Goal: Navigation & Orientation: Find specific page/section

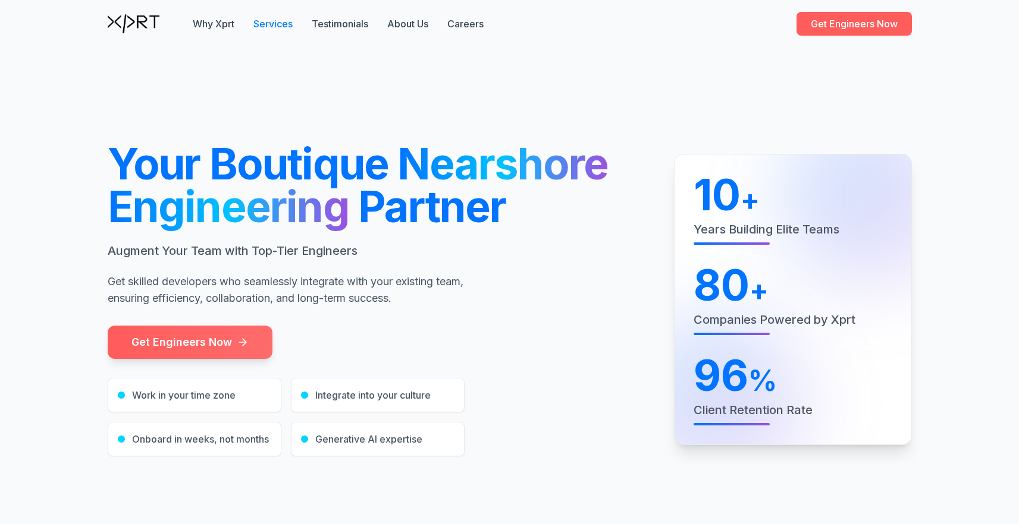
click at [286, 21] on button "Services" at bounding box center [272, 24] width 39 height 14
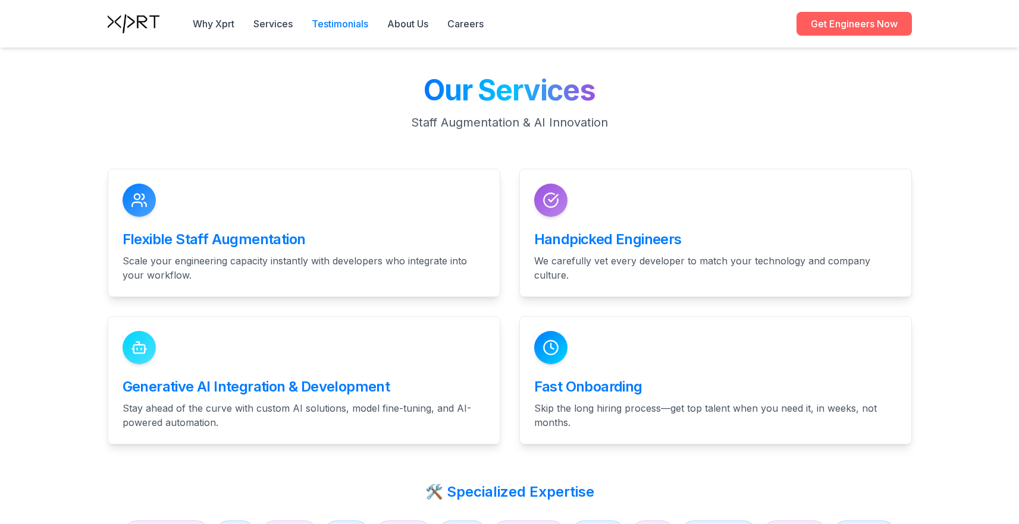
click at [335, 25] on button "Testimonials" at bounding box center [340, 24] width 56 height 14
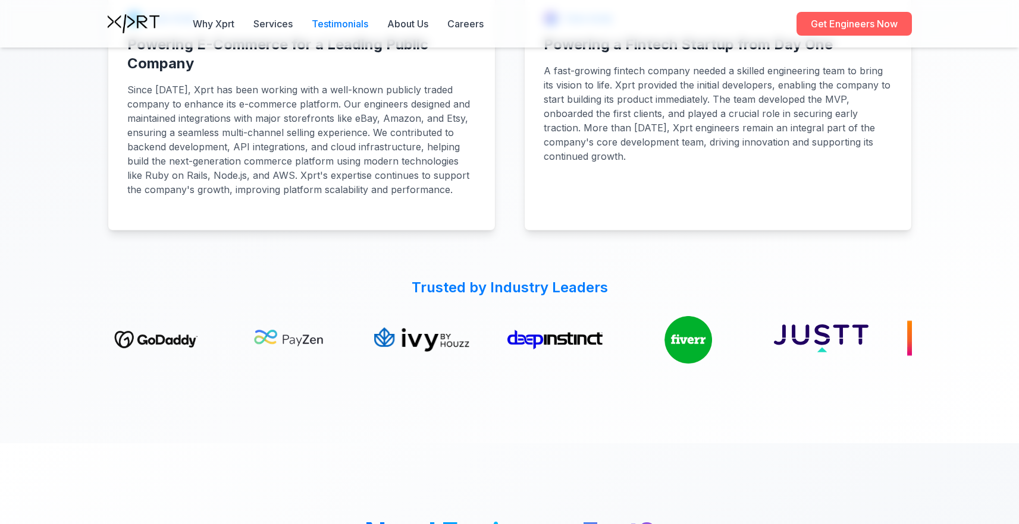
scroll to position [3138, 0]
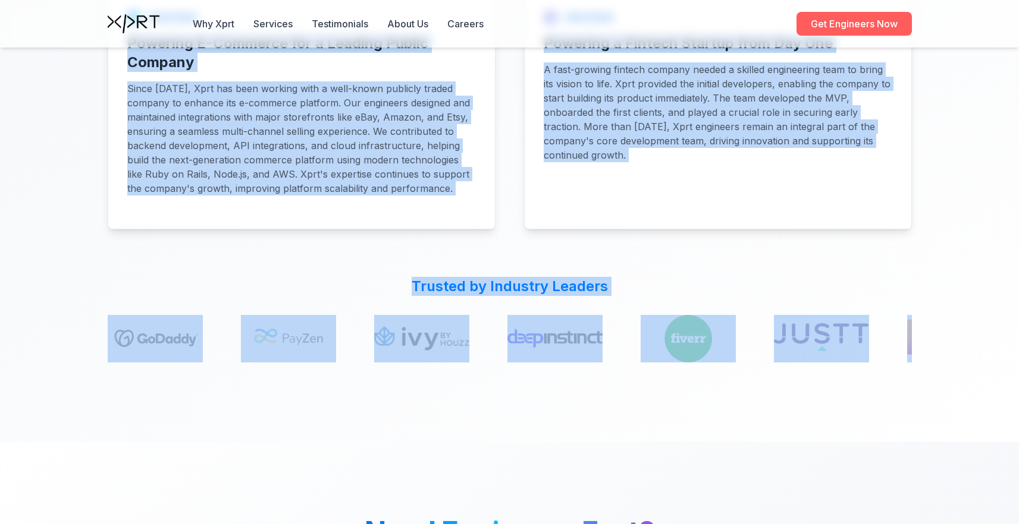
drag, startPoint x: 803, startPoint y: 385, endPoint x: 874, endPoint y: 344, distance: 81.3
click at [878, 341] on section "Client Success Stories Our clients trust us to deliver high-performance enginee…" at bounding box center [509, 123] width 1019 height 637
click at [919, 343] on div "Client Success Stories Our clients trust us to deliver high-performance enginee…" at bounding box center [509, 123] width 832 height 485
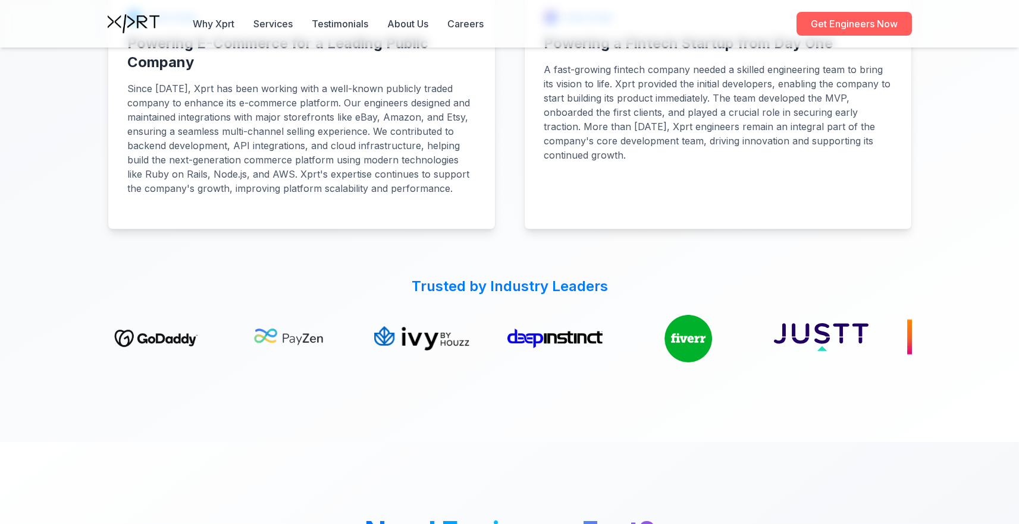
click at [919, 343] on div "Client Success Stories Our clients trust us to deliver high-performance enginee…" at bounding box center [509, 123] width 832 height 485
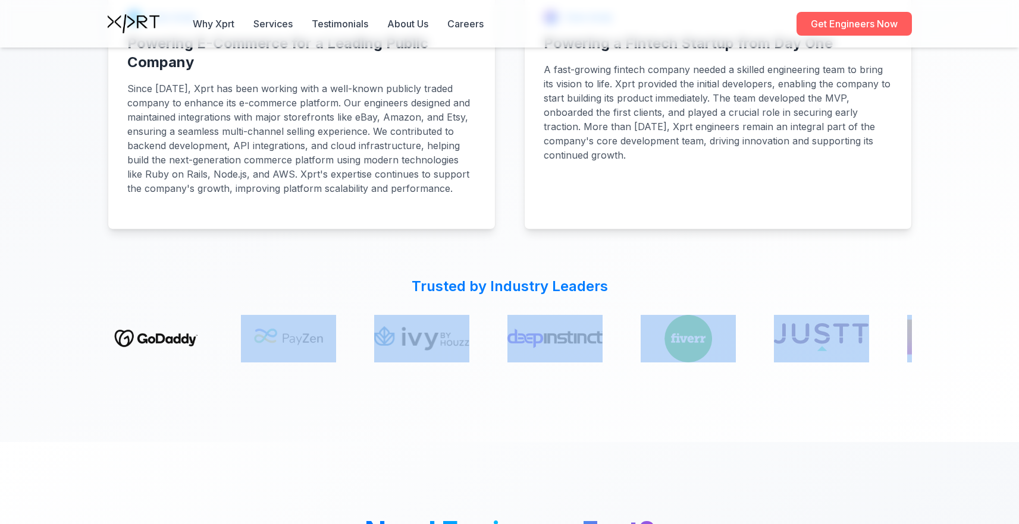
drag, startPoint x: 834, startPoint y: 307, endPoint x: 903, endPoint y: 338, distance: 75.0
click at [903, 338] on div "Trusted by Industry Leaders" at bounding box center [510, 321] width 804 height 89
click at [879, 379] on div at bounding box center [509, 123] width 1019 height 637
